Goal: Task Accomplishment & Management: Complete application form

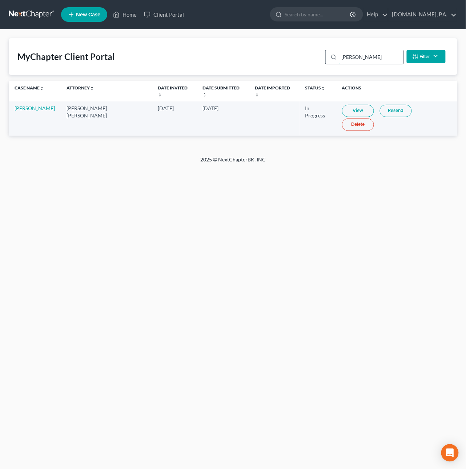
drag, startPoint x: 354, startPoint y: 60, endPoint x: 332, endPoint y: 54, distance: 23.3
click at [333, 56] on div "chen" at bounding box center [364, 57] width 79 height 15
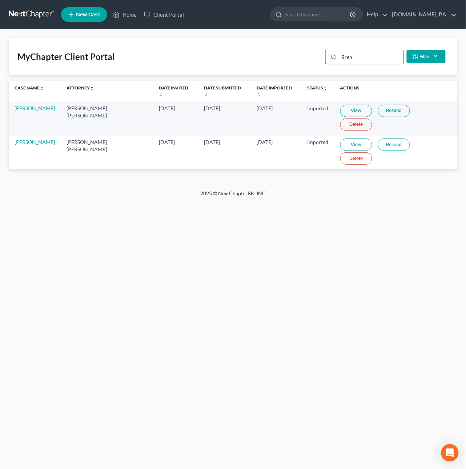
drag, startPoint x: 363, startPoint y: 56, endPoint x: 328, endPoint y: 52, distance: 35.1
click at [328, 52] on div "Bren" at bounding box center [364, 57] width 79 height 15
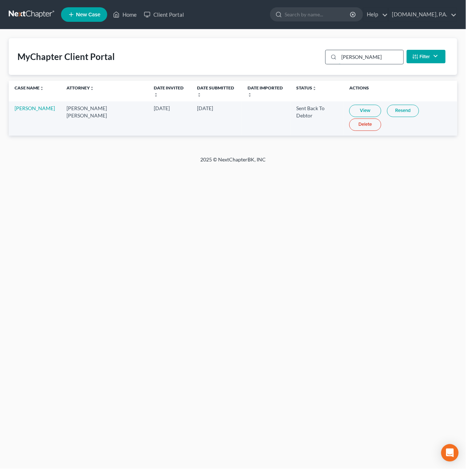
type input "bohan"
click at [350, 106] on link "View" at bounding box center [365, 111] width 32 height 12
click at [20, 10] on link at bounding box center [32, 14] width 47 height 13
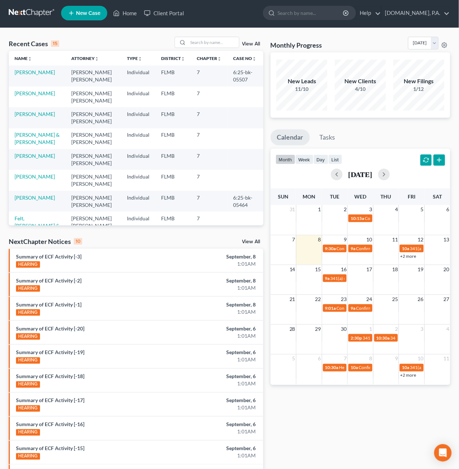
scroll to position [2, 0]
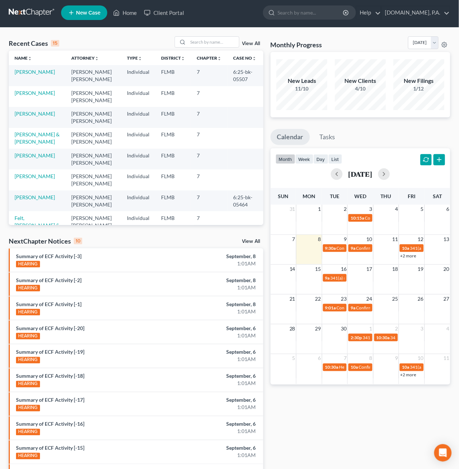
click at [39, 12] on link at bounding box center [32, 12] width 47 height 13
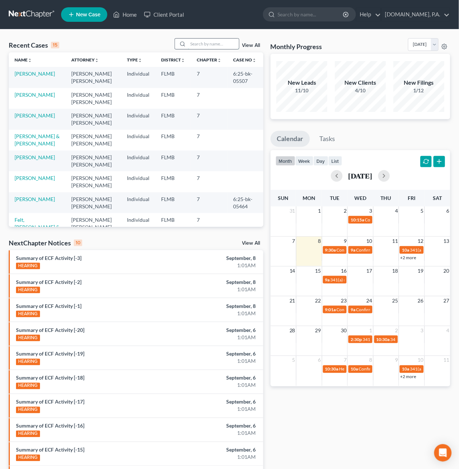
click at [203, 40] on input "search" at bounding box center [213, 44] width 51 height 11
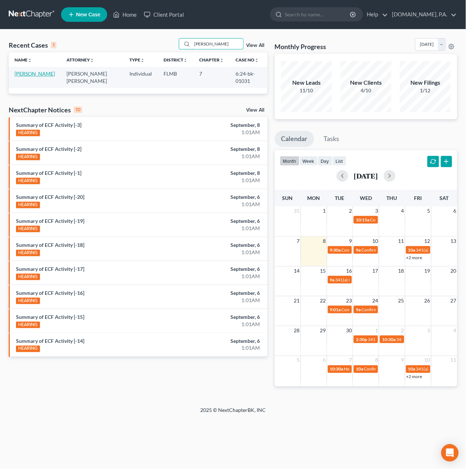
type input "barber"
click at [32, 73] on link "[PERSON_NAME]" at bounding box center [35, 74] width 40 height 6
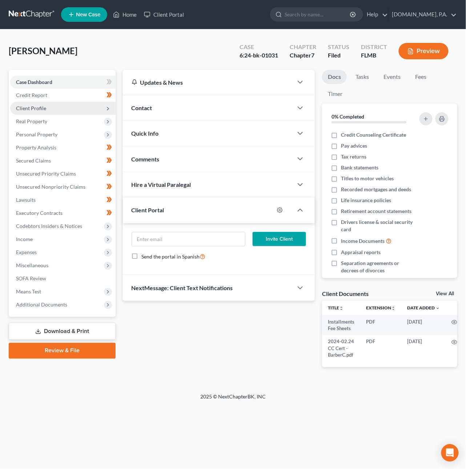
click at [32, 106] on span "Client Profile" at bounding box center [31, 108] width 30 height 6
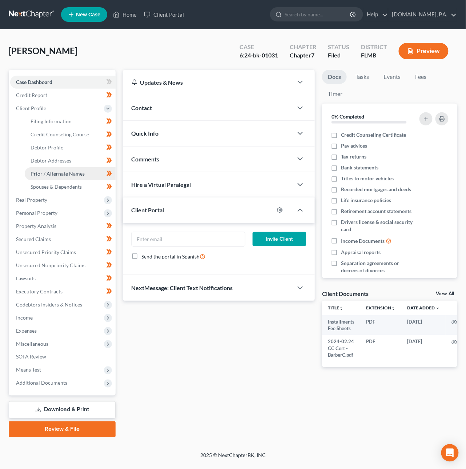
click at [37, 172] on span "Prior / Alternate Names" at bounding box center [58, 174] width 54 height 6
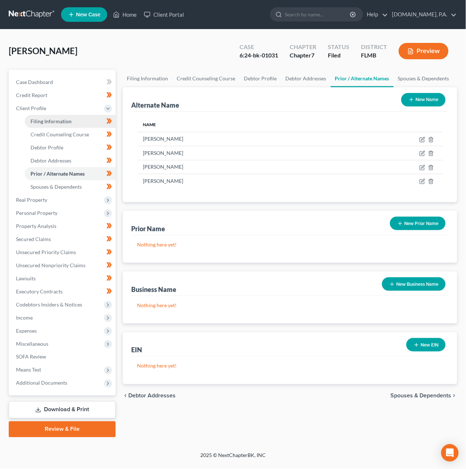
click at [43, 122] on span "Filing Information" at bounding box center [51, 121] width 41 height 6
select select "1"
select select "0"
select select "9"
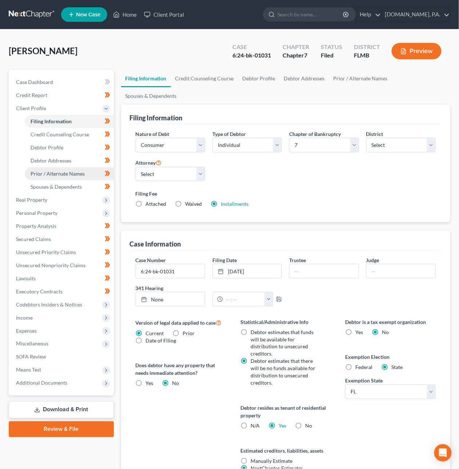
click at [45, 176] on link "Prior / Alternate Names" at bounding box center [69, 173] width 89 height 13
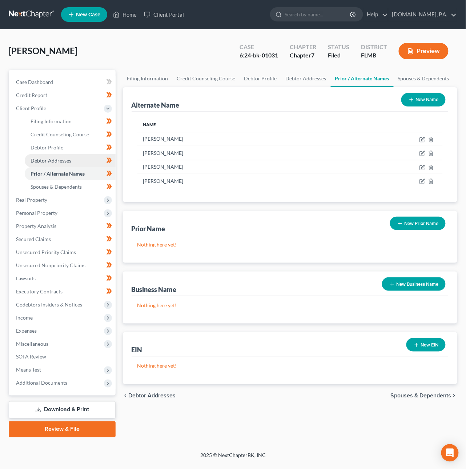
click at [46, 158] on span "Debtor Addresses" at bounding box center [51, 160] width 41 height 6
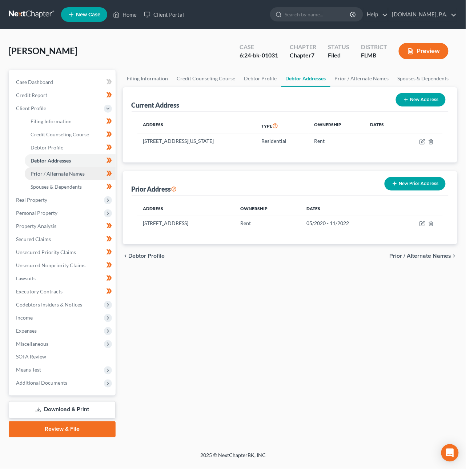
click at [62, 172] on span "Prior / Alternate Names" at bounding box center [58, 174] width 54 height 6
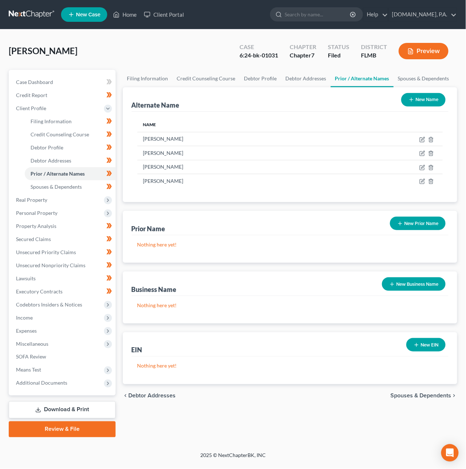
click at [33, 12] on link at bounding box center [32, 14] width 47 height 13
